Goal: Task Accomplishment & Management: Complete application form

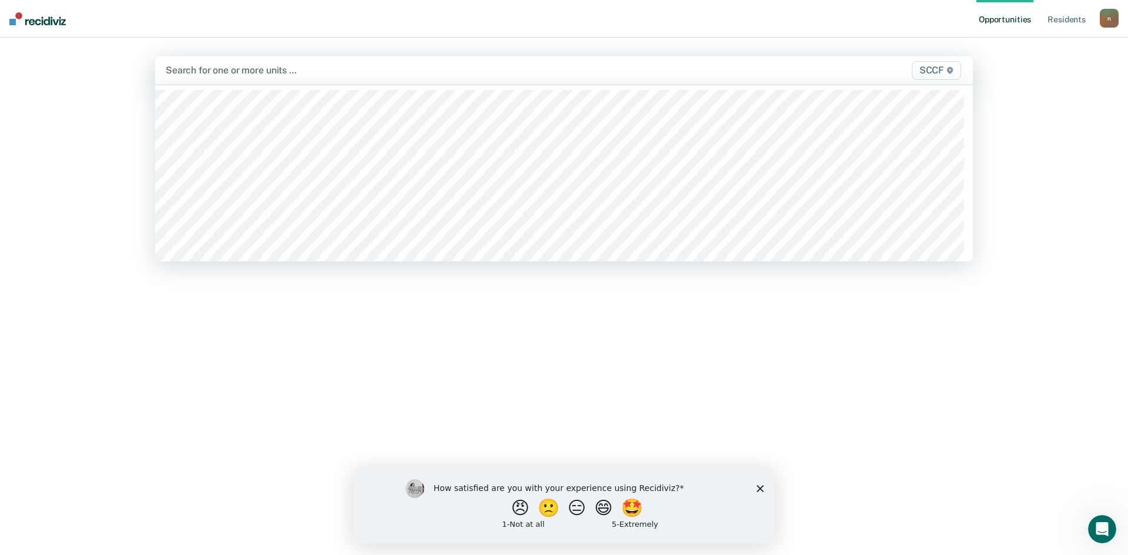
click at [226, 71] on div at bounding box center [444, 70] width 557 height 14
click at [272, 69] on div at bounding box center [481, 70] width 482 height 14
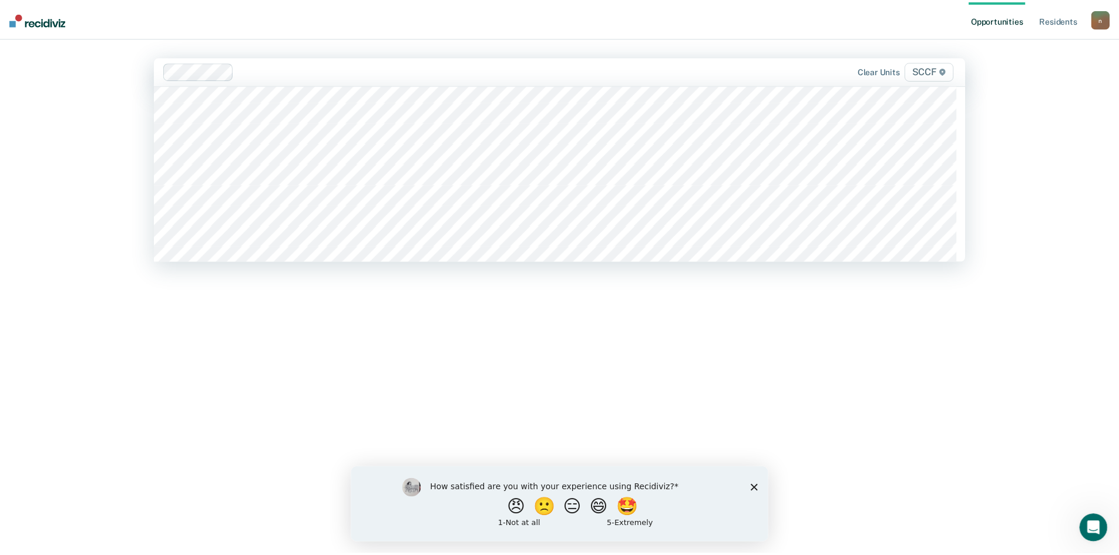
scroll to position [5631, 0]
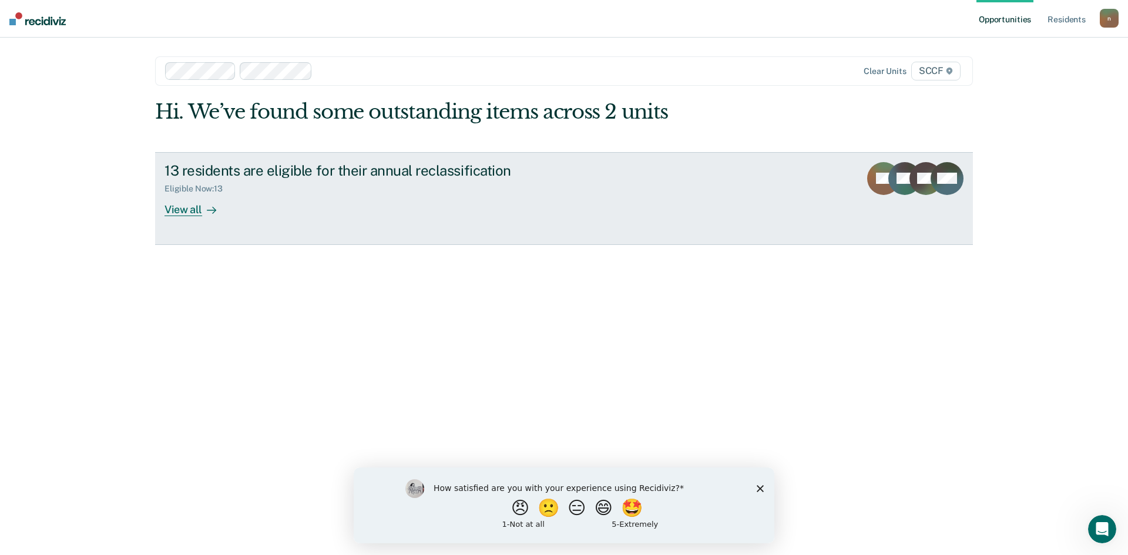
click at [183, 204] on div "View all" at bounding box center [197, 204] width 66 height 23
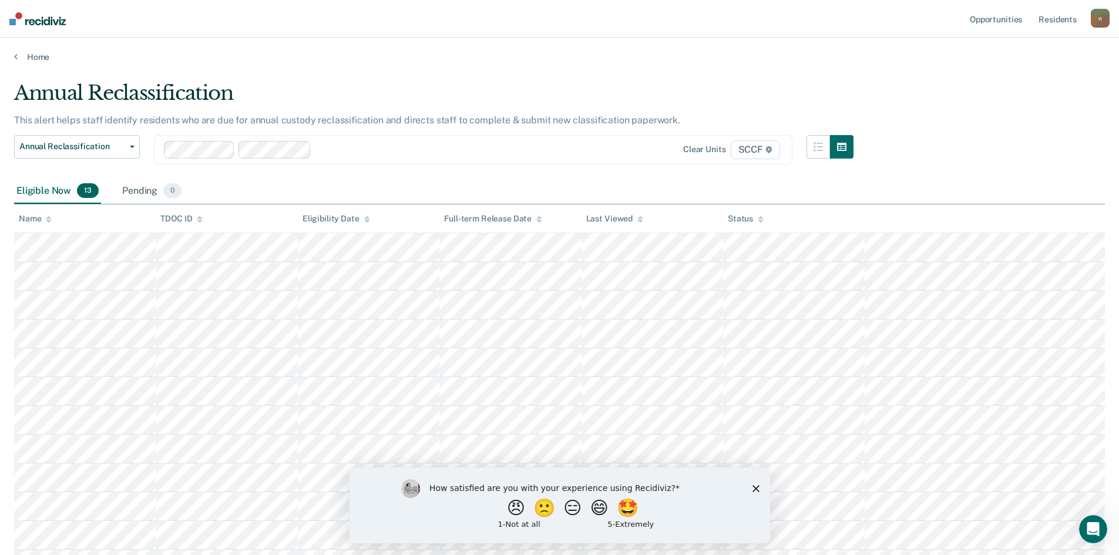
scroll to position [26, 0]
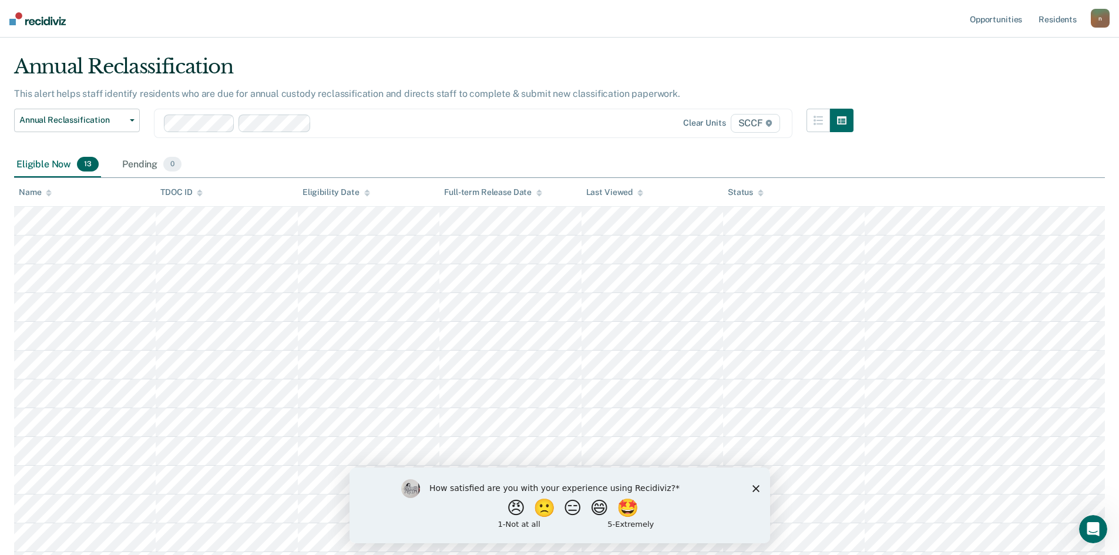
click at [758, 488] on icon "Close survey" at bounding box center [755, 487] width 7 height 7
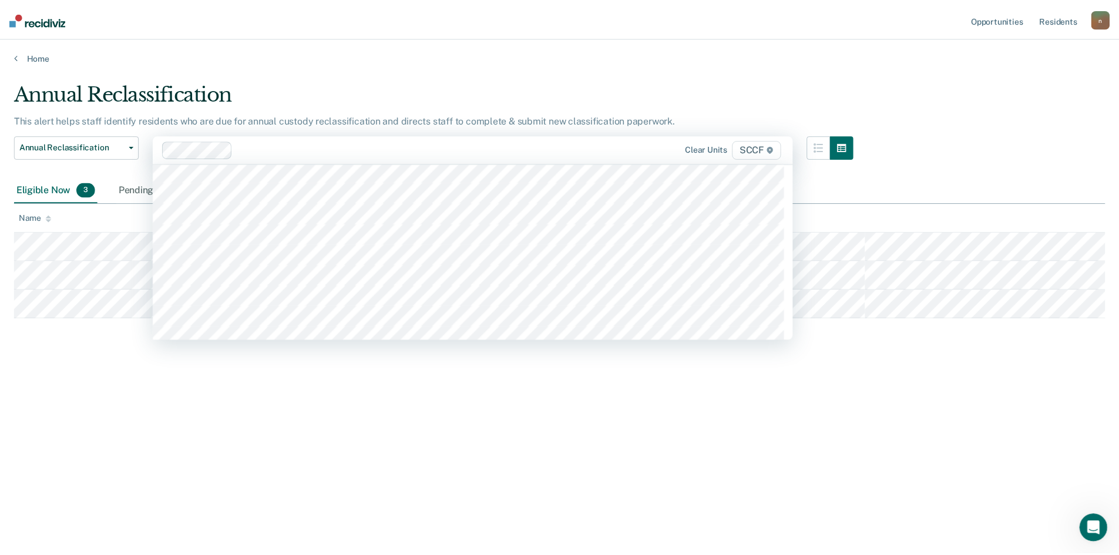
scroll to position [5644, 0]
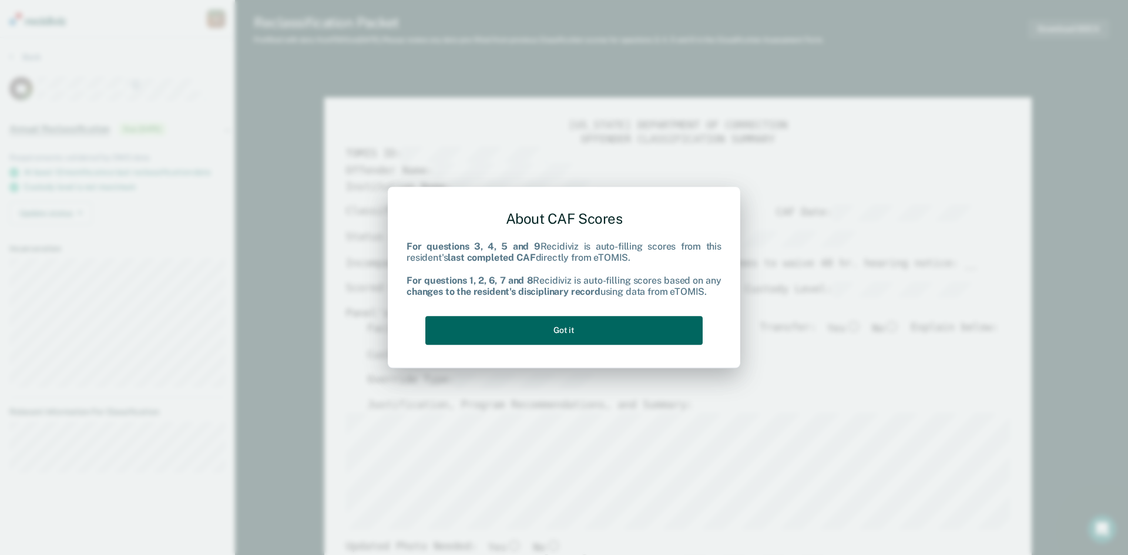
click at [598, 330] on button "Got it" at bounding box center [563, 330] width 277 height 29
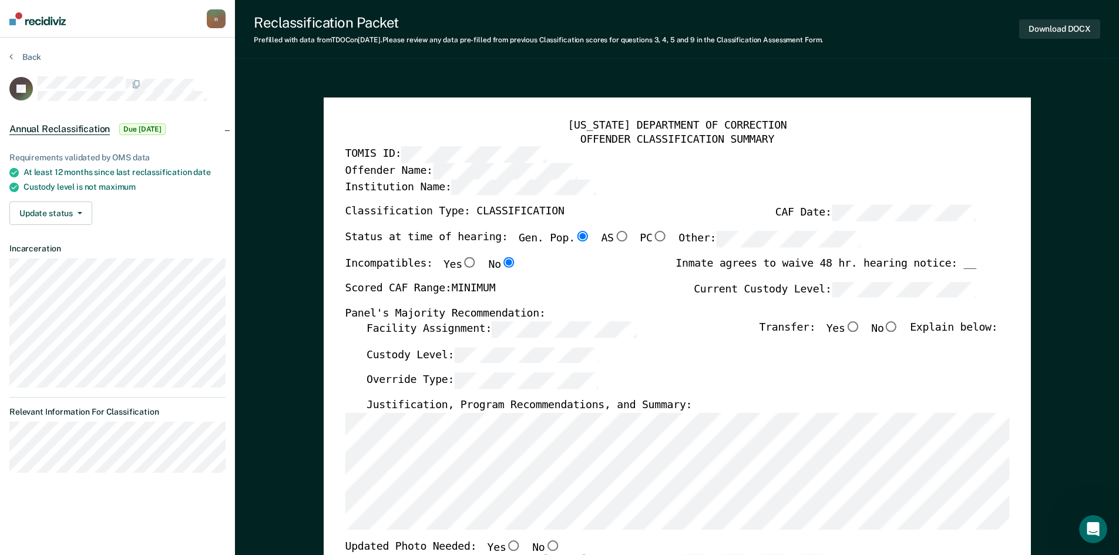
click at [899, 322] on input "No" at bounding box center [890, 326] width 15 height 11
type textarea "x"
radio input "true"
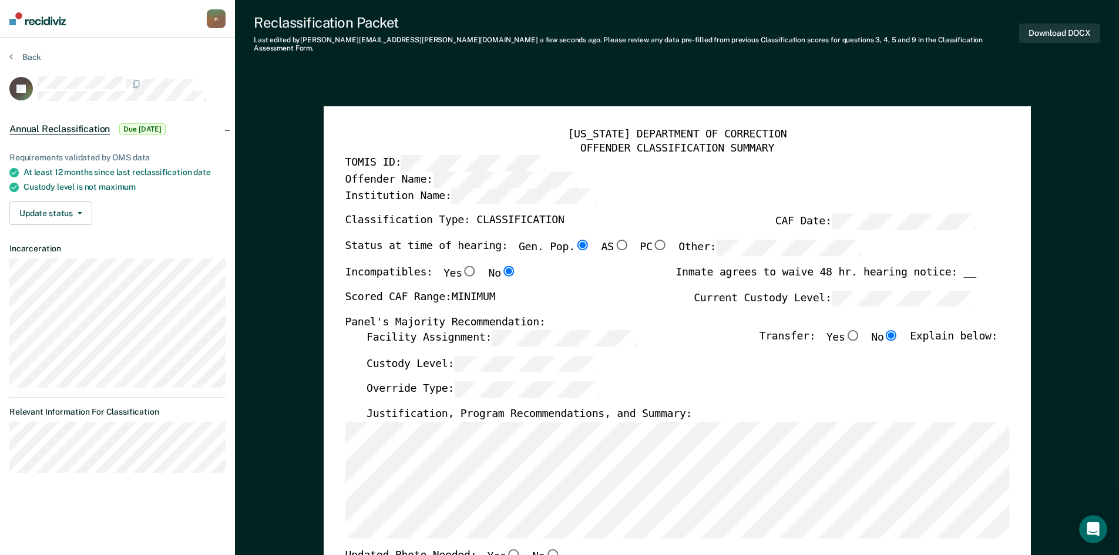
type textarea "x"
